Goal: Find specific page/section: Find specific page/section

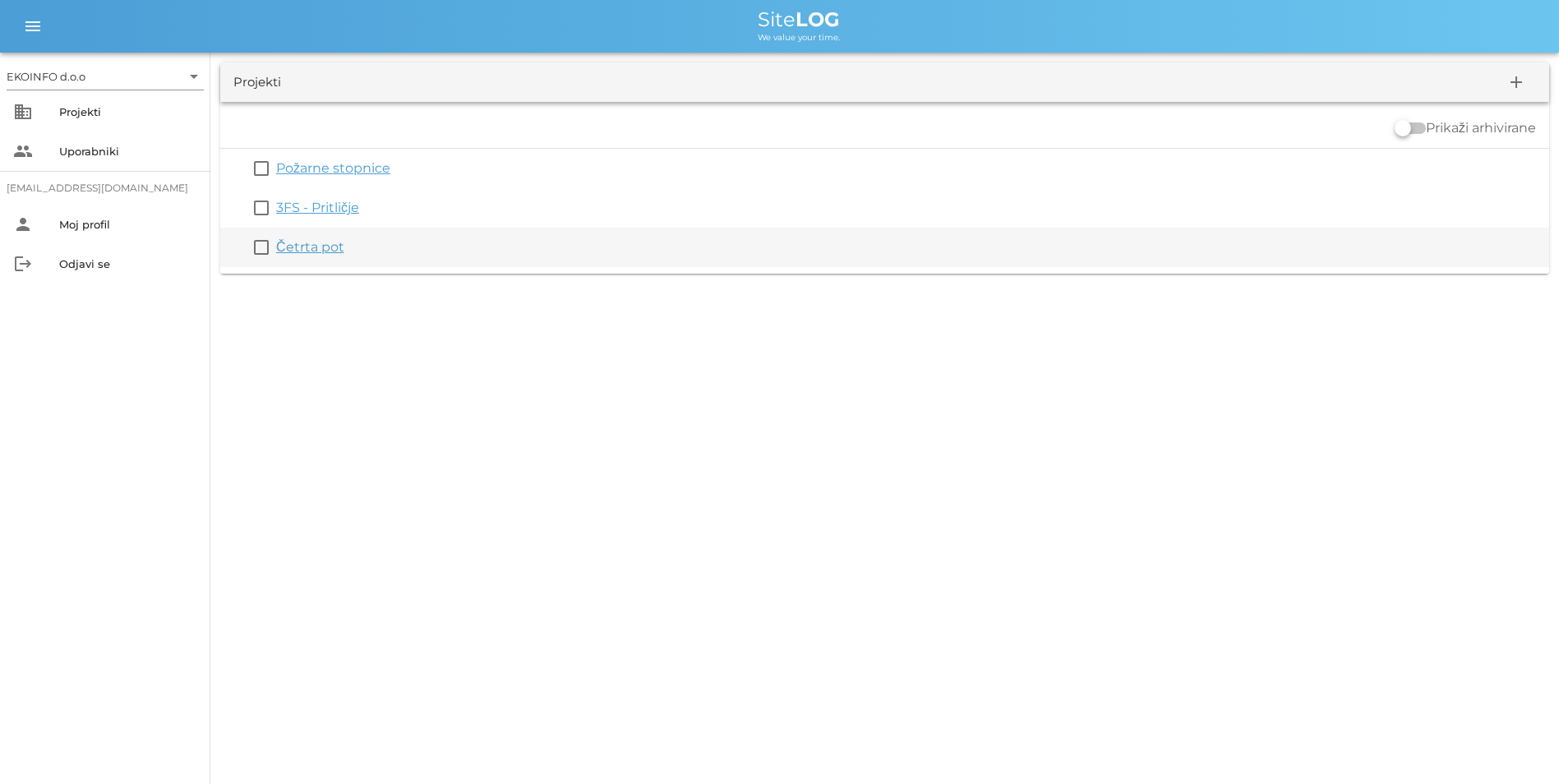
click at [321, 252] on link "Četrta pot" at bounding box center [310, 247] width 68 height 16
click at [303, 243] on link "Četrta pot" at bounding box center [310, 247] width 68 height 16
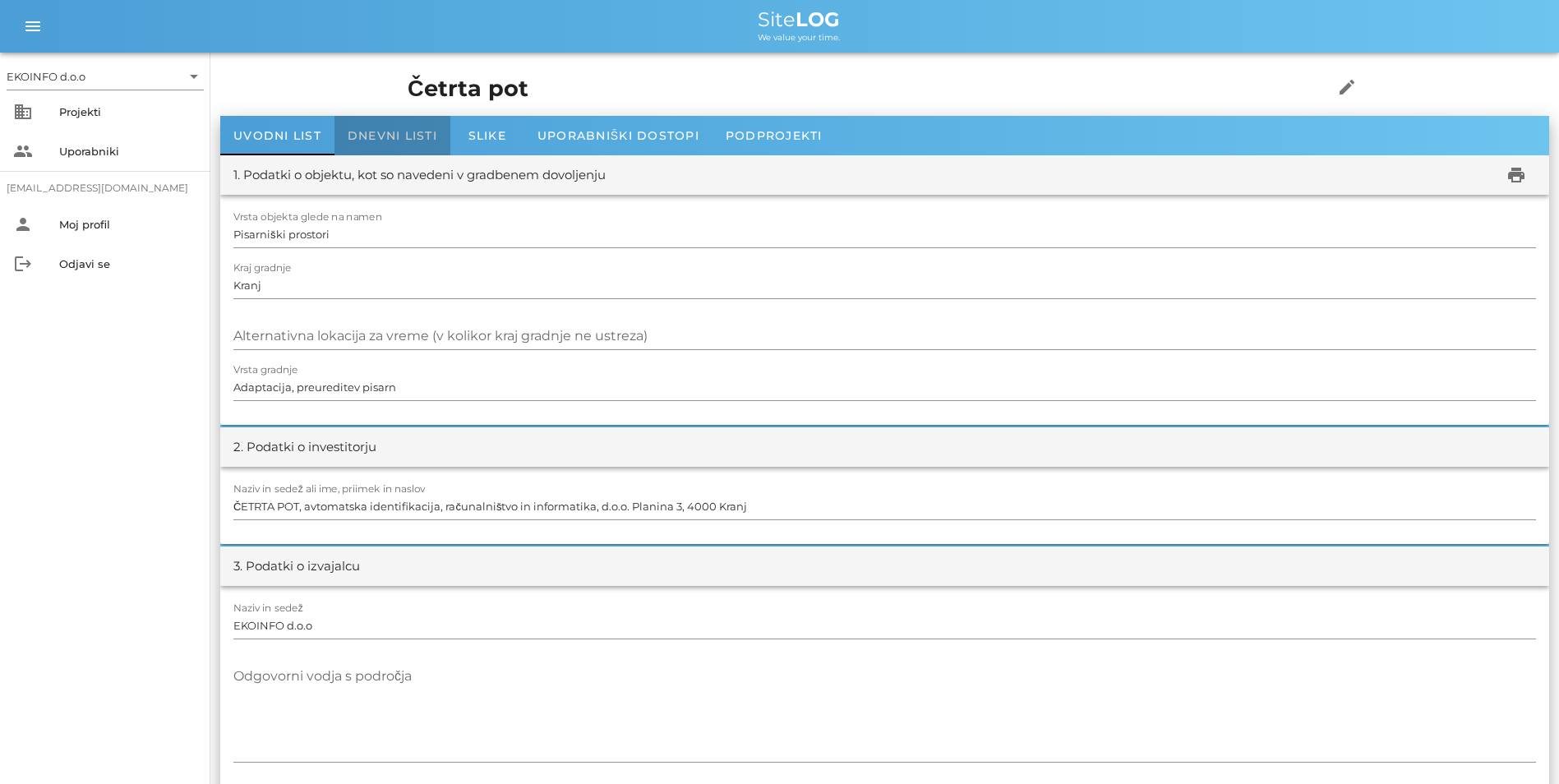
click at [354, 129] on span "Dnevni listi" at bounding box center [392, 136] width 89 height 15
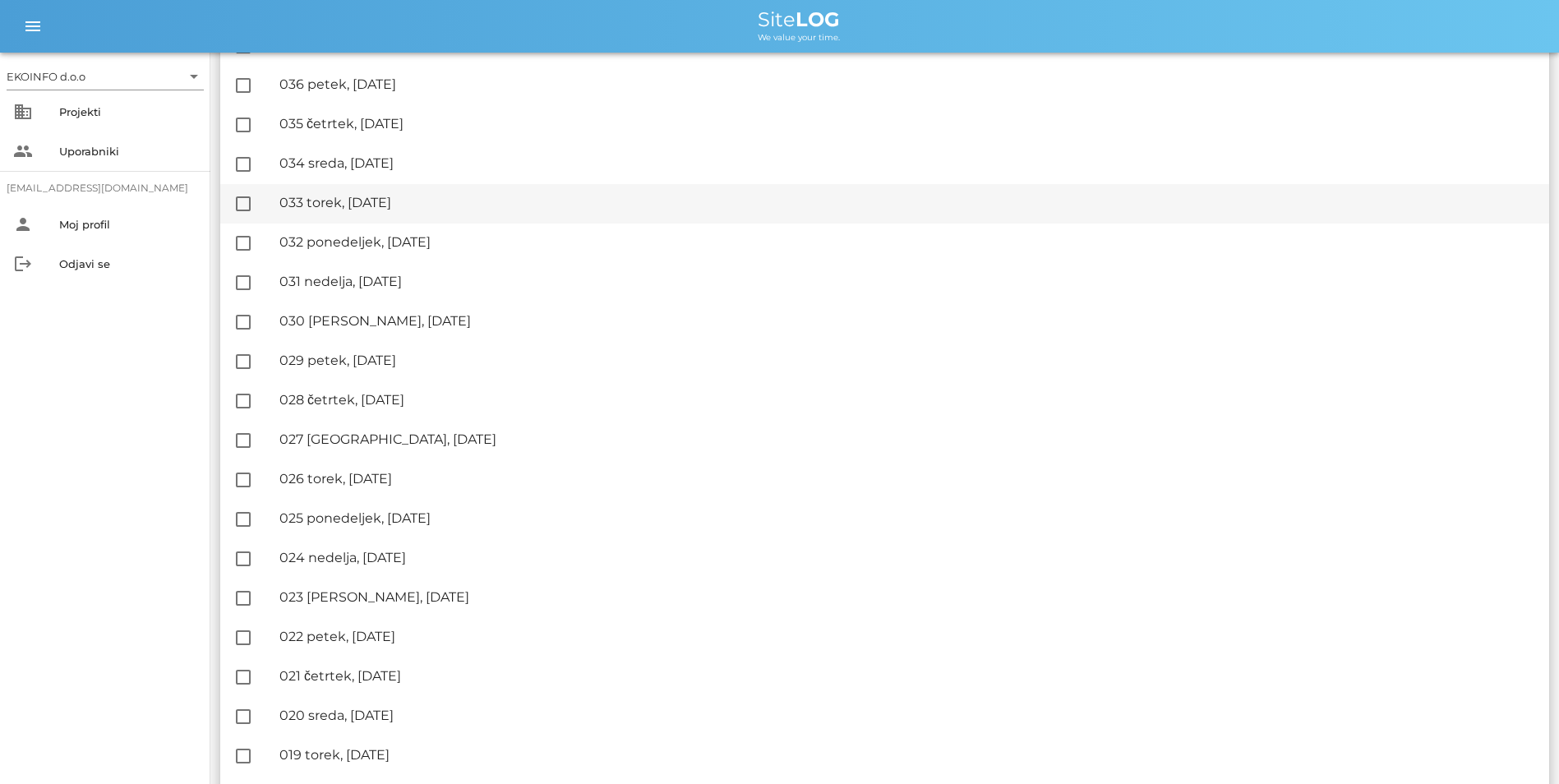
scroll to position [1726, 0]
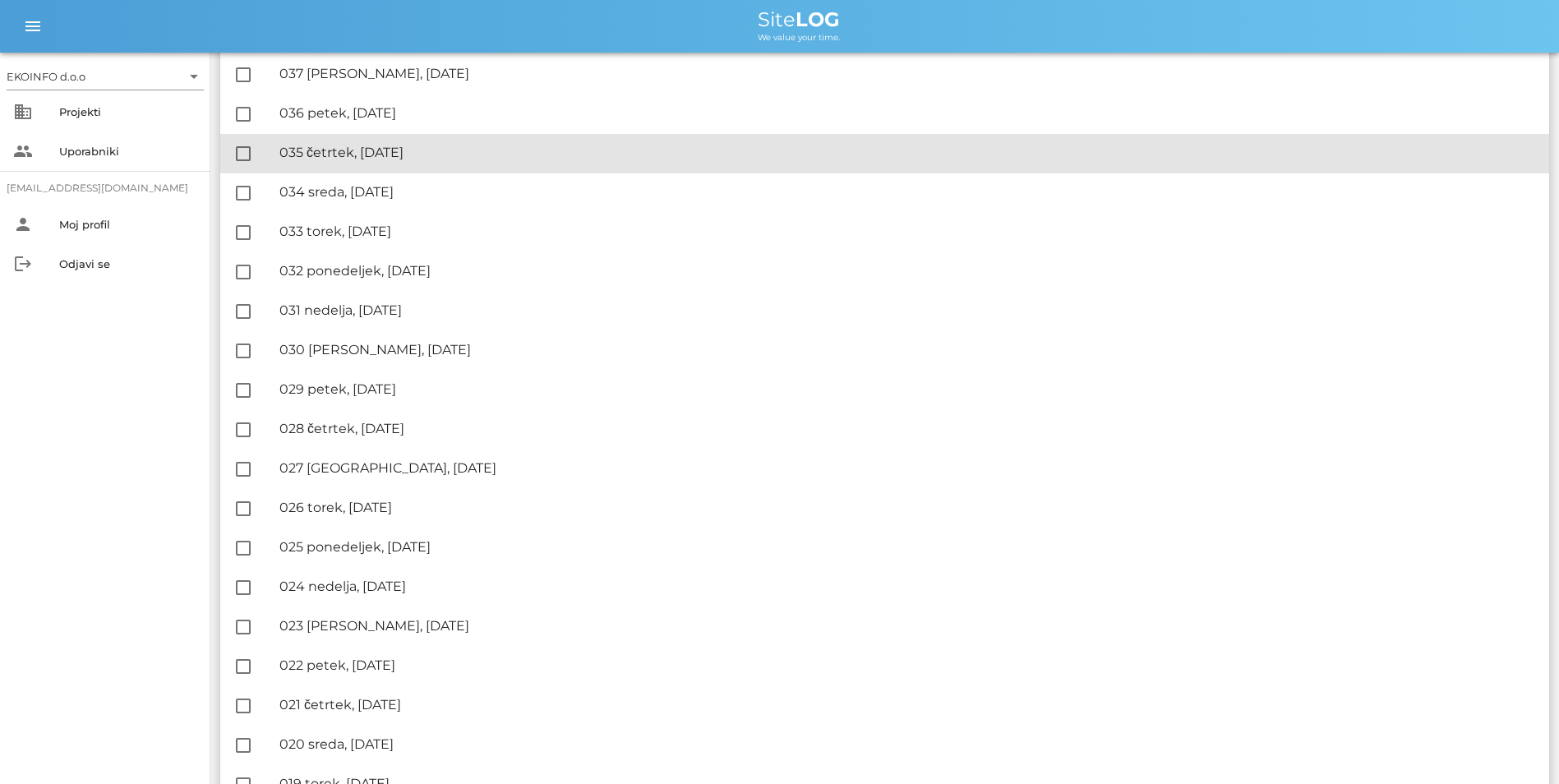
click at [370, 146] on div "🔏 035 četrtek, [DATE]" at bounding box center [908, 152] width 1257 height 16
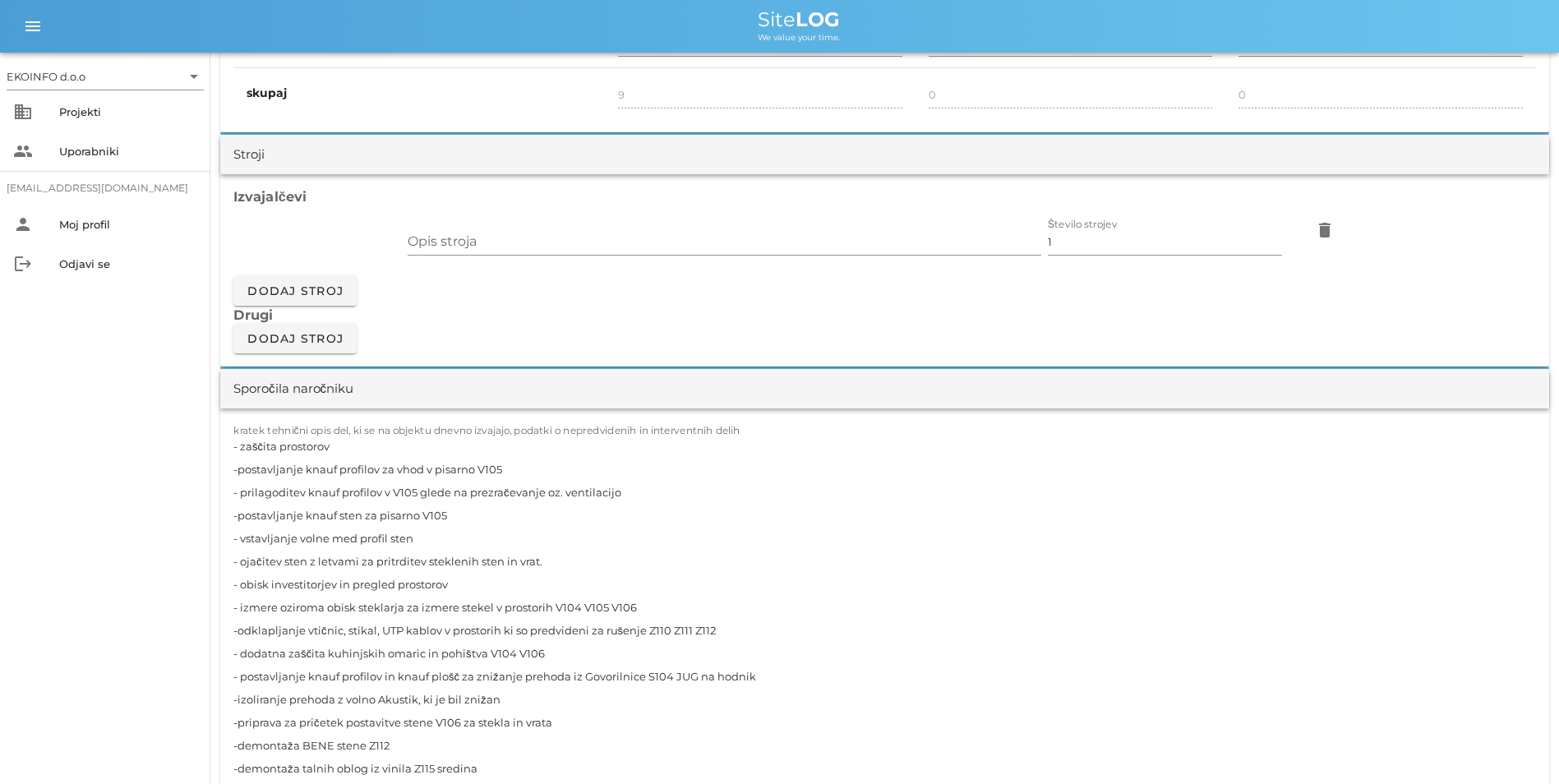
scroll to position [1397, 0]
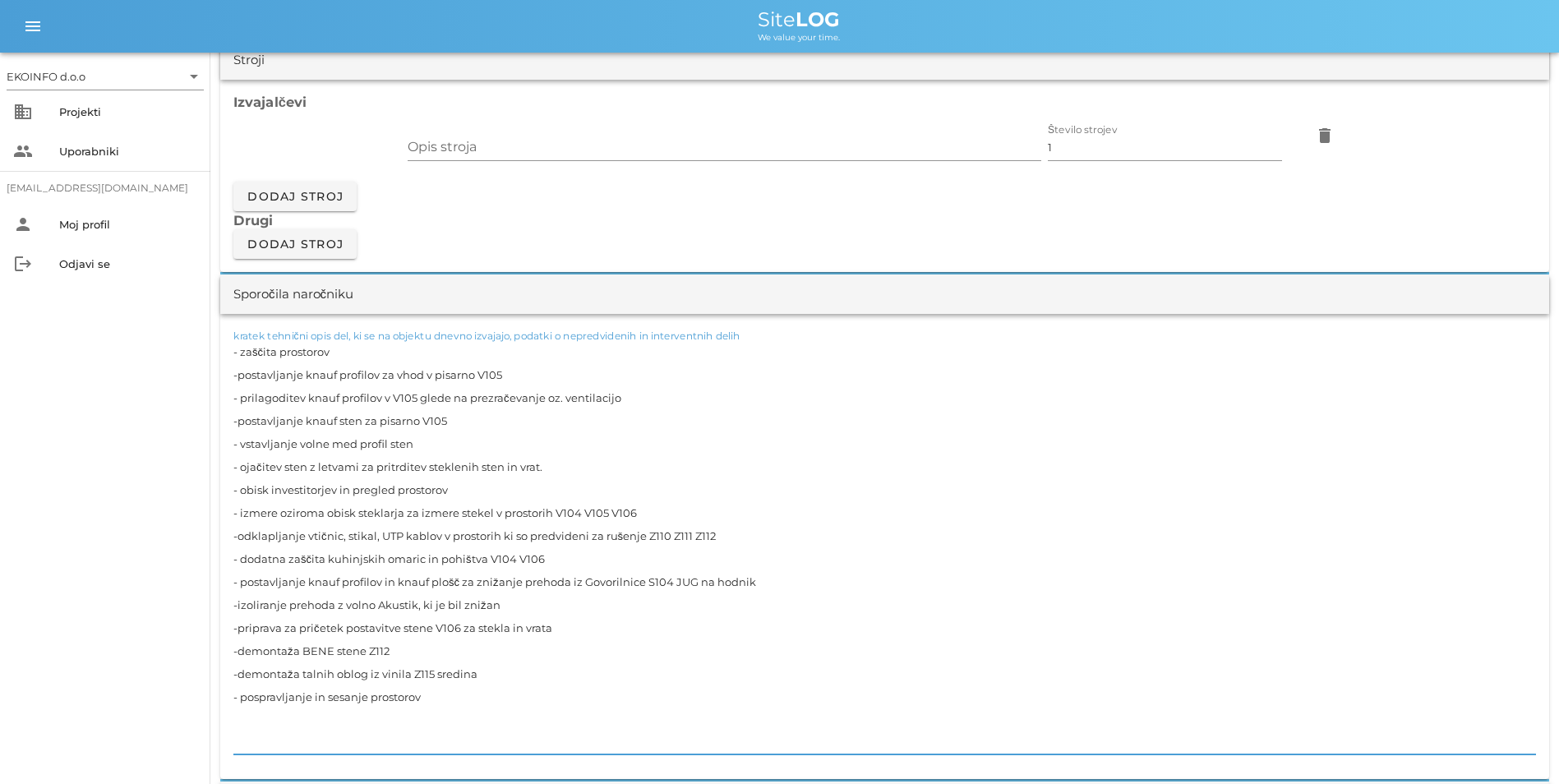
click at [369, 653] on textarea "- zaščita prostorov -postavljanje knauf profilov za vhod v pisarno V105 - prila…" at bounding box center [885, 547] width 1303 height 414
click at [537, 659] on textarea "- zaščita prostorov -postavljanje [PERSON_NAME] profilov za vhod v pisarno V105…" at bounding box center [885, 547] width 1303 height 414
type textarea "- zaščita prostorov -postavljanje [PERSON_NAME] profilov za vhod v pisarno V105…"
click at [491, 670] on textarea "- zaščita prostorov -postavljanje [PERSON_NAME] profilov za vhod v pisarno V105…" at bounding box center [885, 547] width 1303 height 414
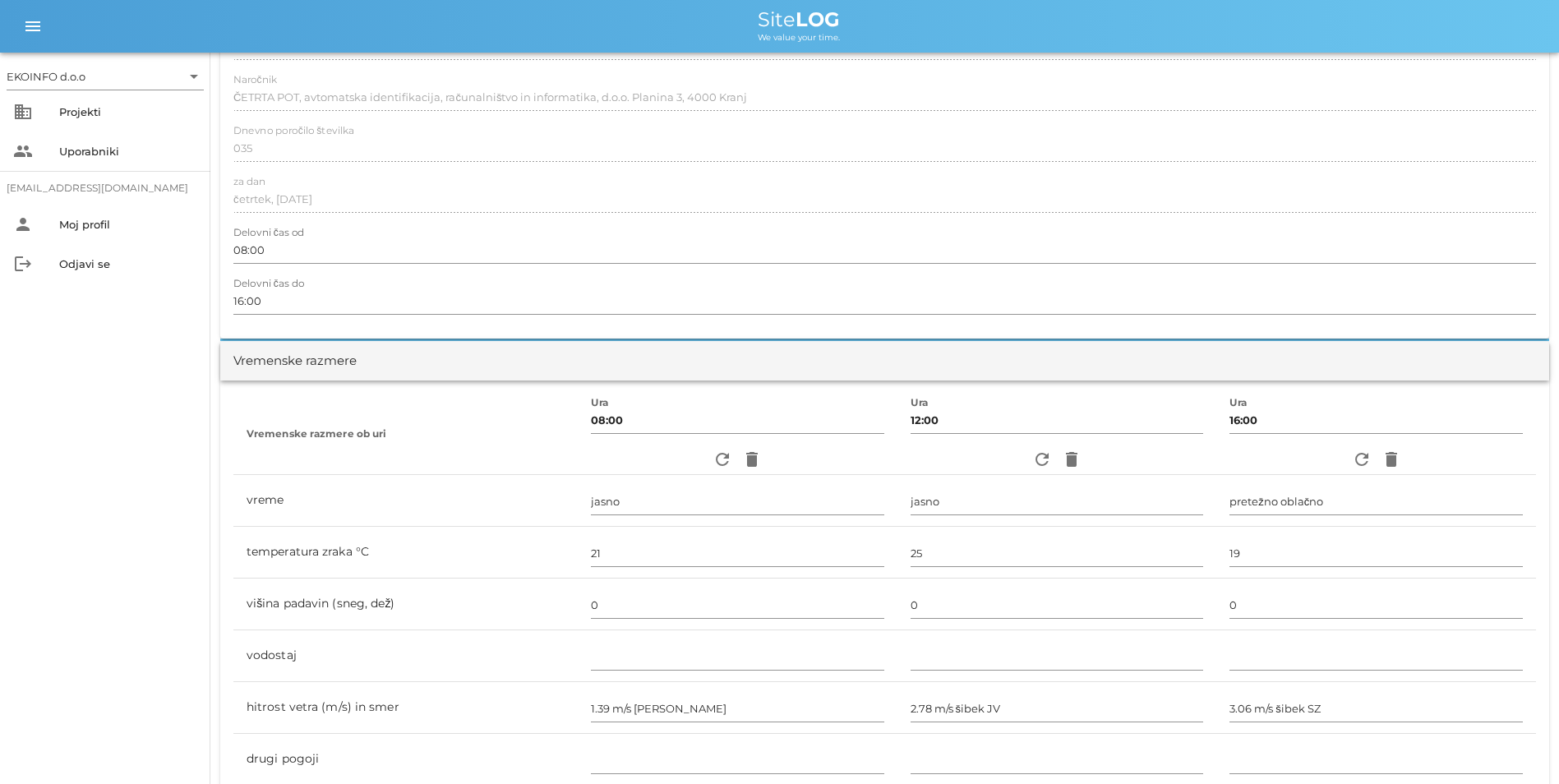
scroll to position [0, 0]
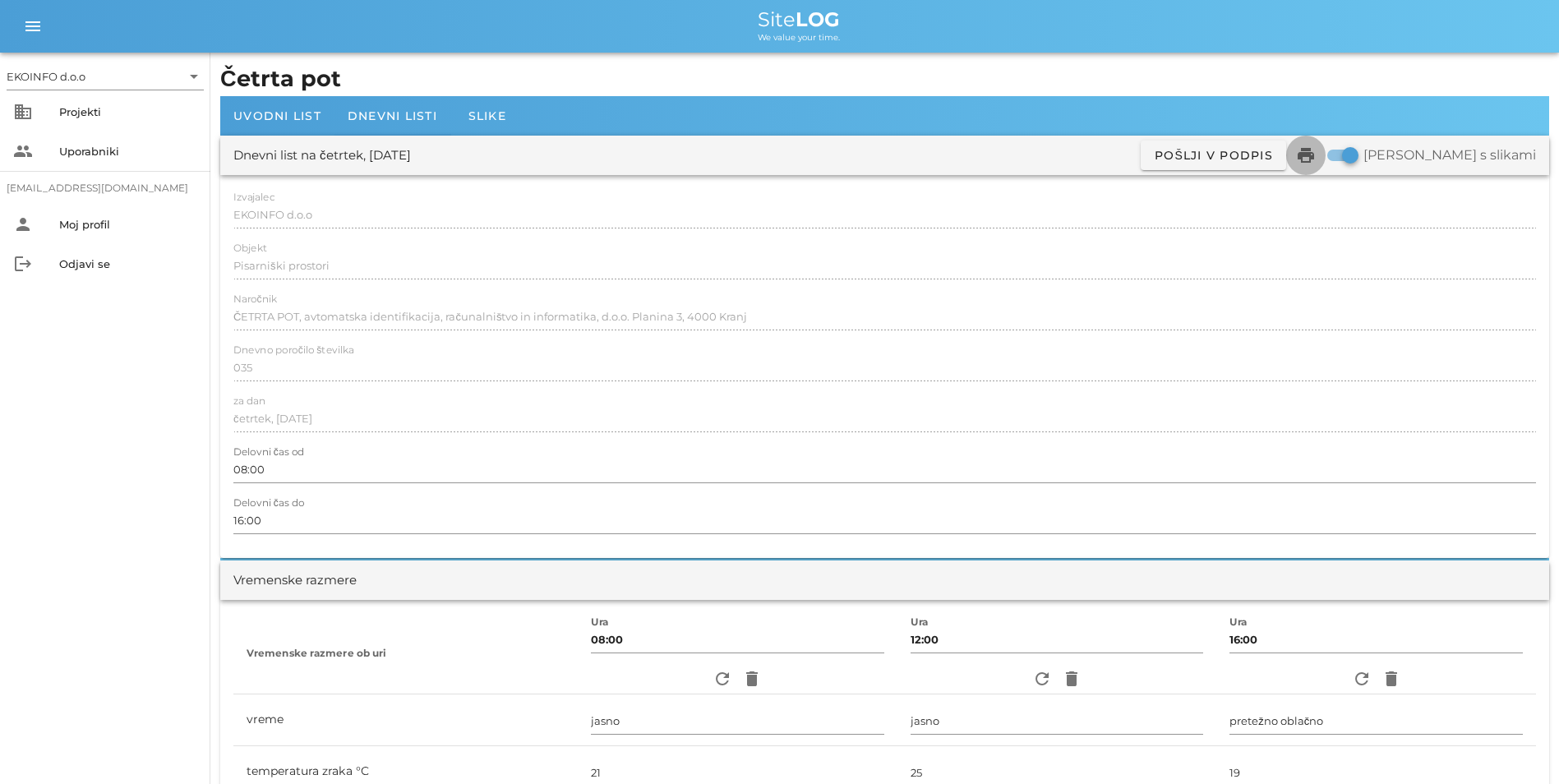
click at [1316, 152] on icon "print" at bounding box center [1306, 155] width 20 height 20
